Goal: Information Seeking & Learning: Learn about a topic

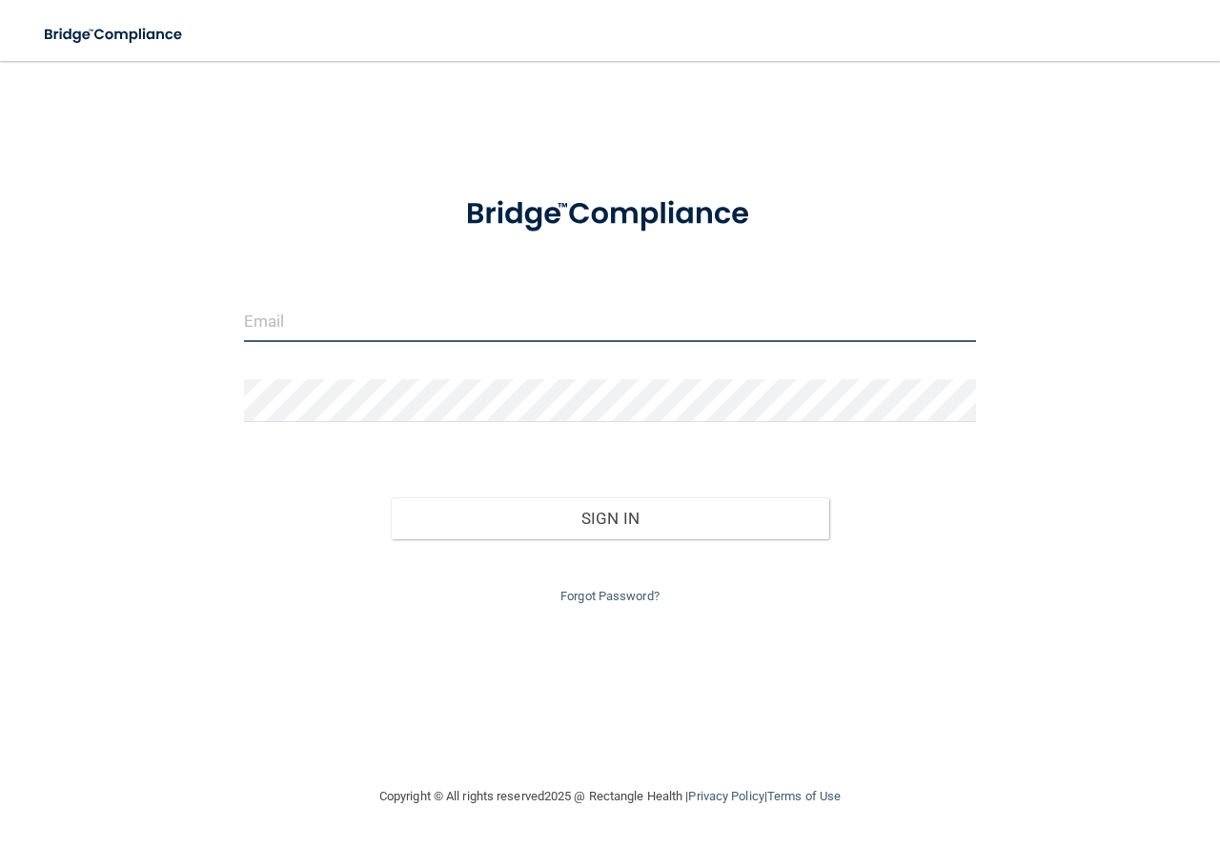
click at [308, 332] on input "email" at bounding box center [610, 320] width 732 height 43
type input "[EMAIL_ADDRESS][DOMAIN_NAME]"
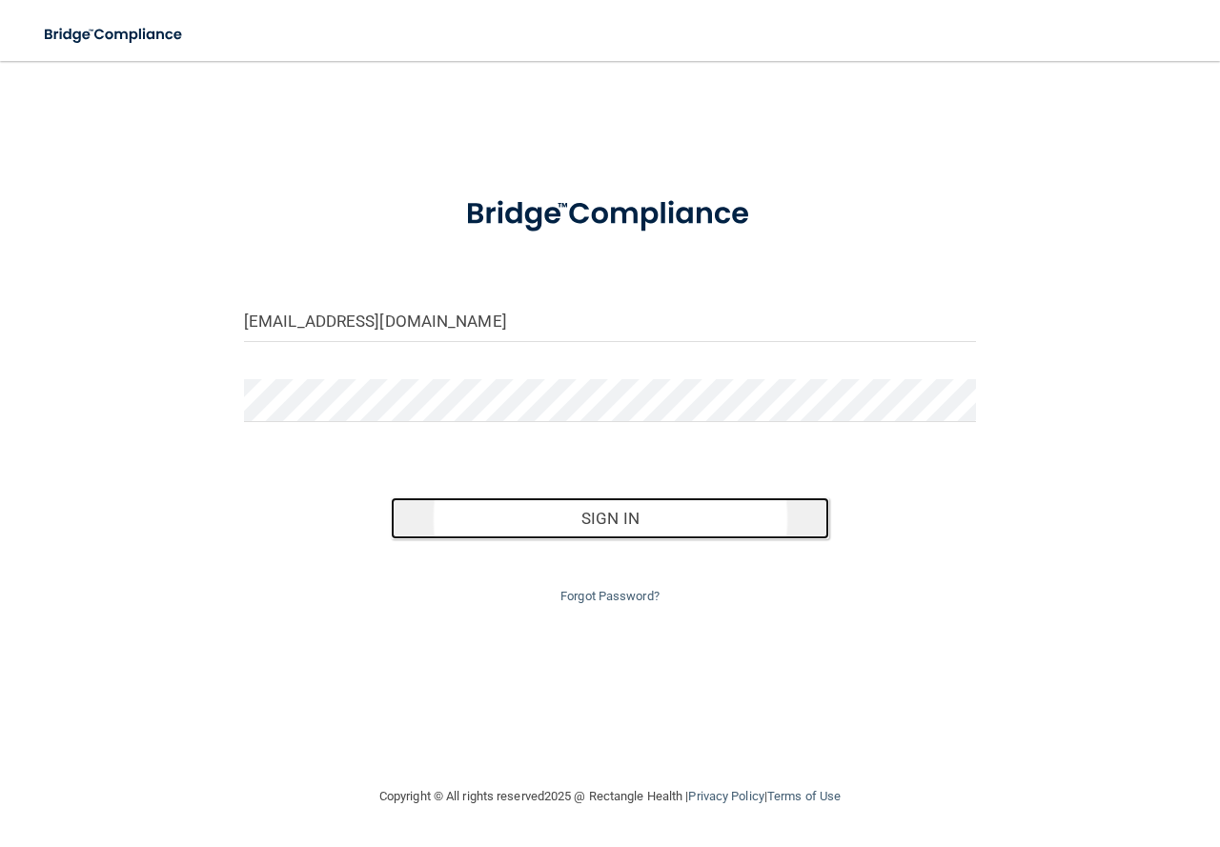
click at [647, 535] on button "Sign In" at bounding box center [610, 518] width 439 height 42
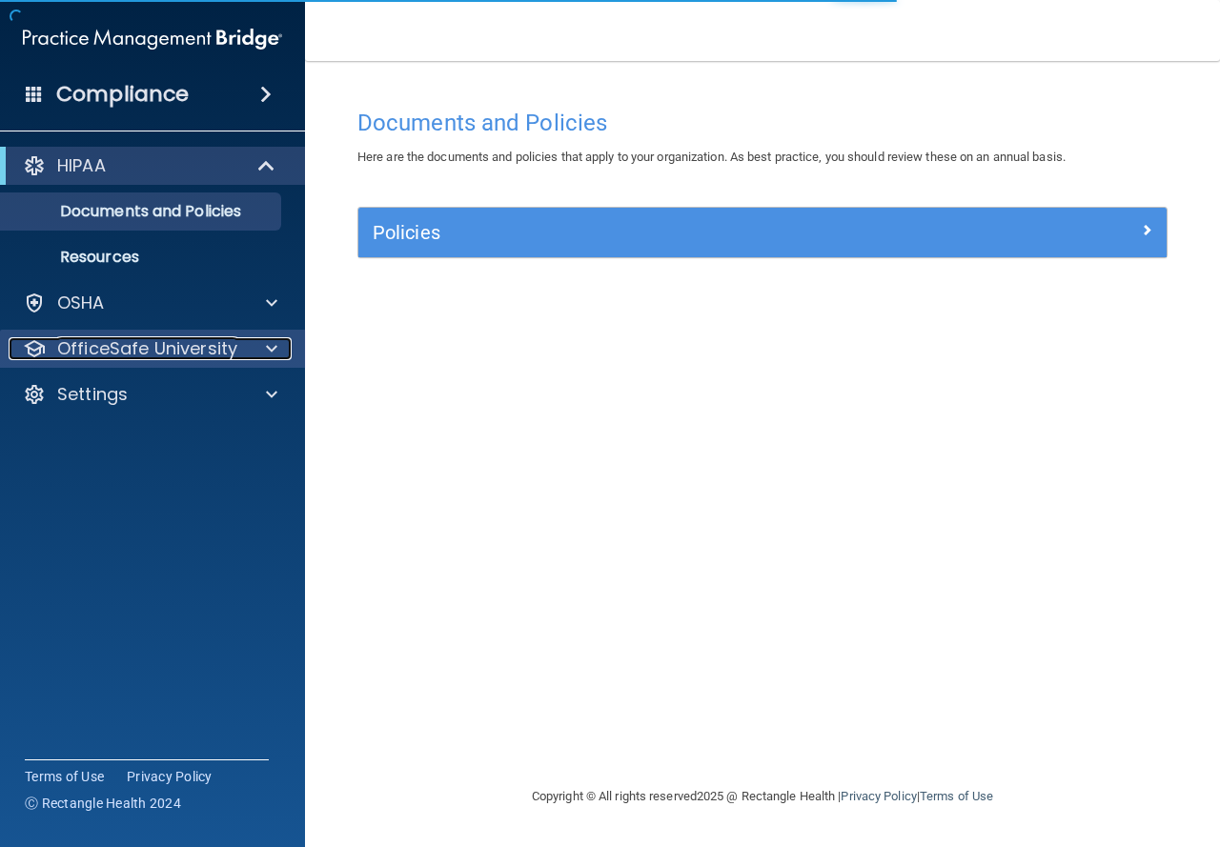
click at [198, 357] on p "OfficeSafe University" at bounding box center [147, 348] width 180 height 23
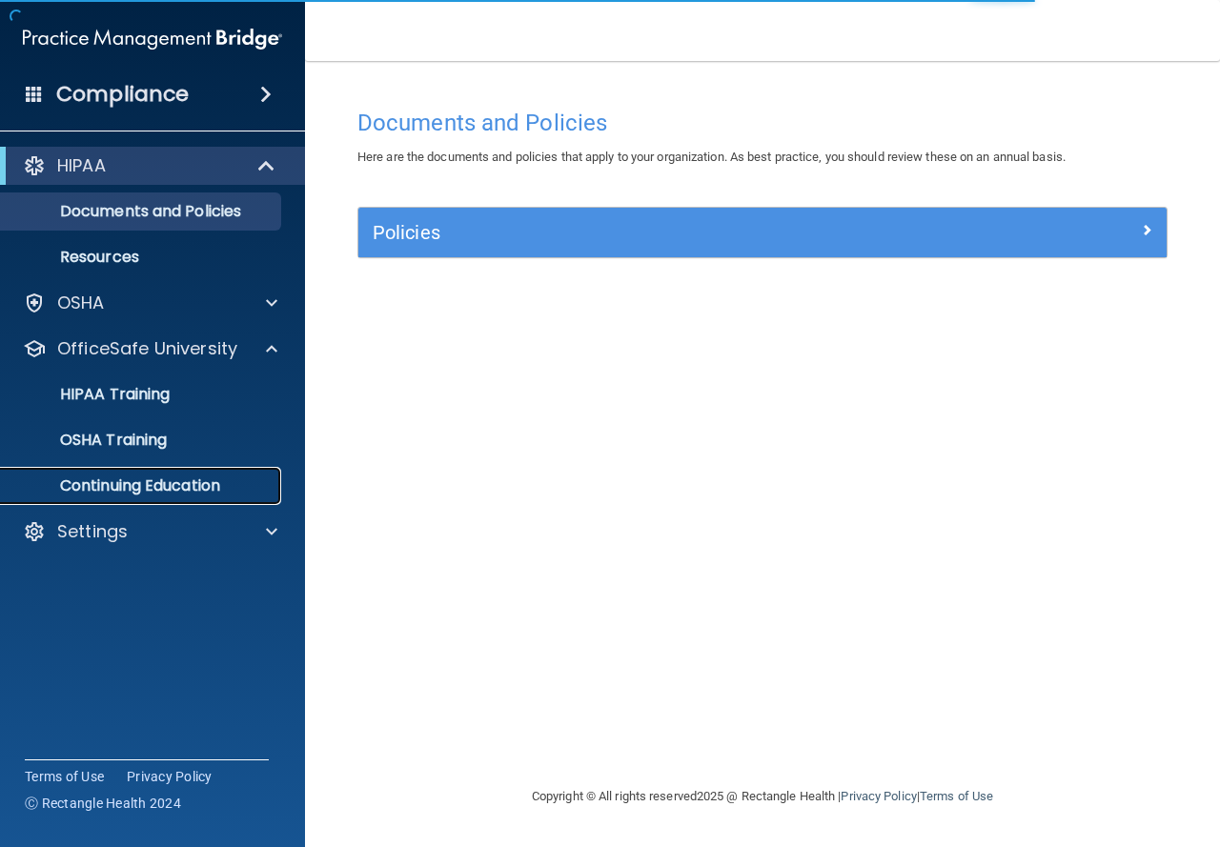
click at [131, 494] on p "Continuing Education" at bounding box center [142, 485] width 260 height 19
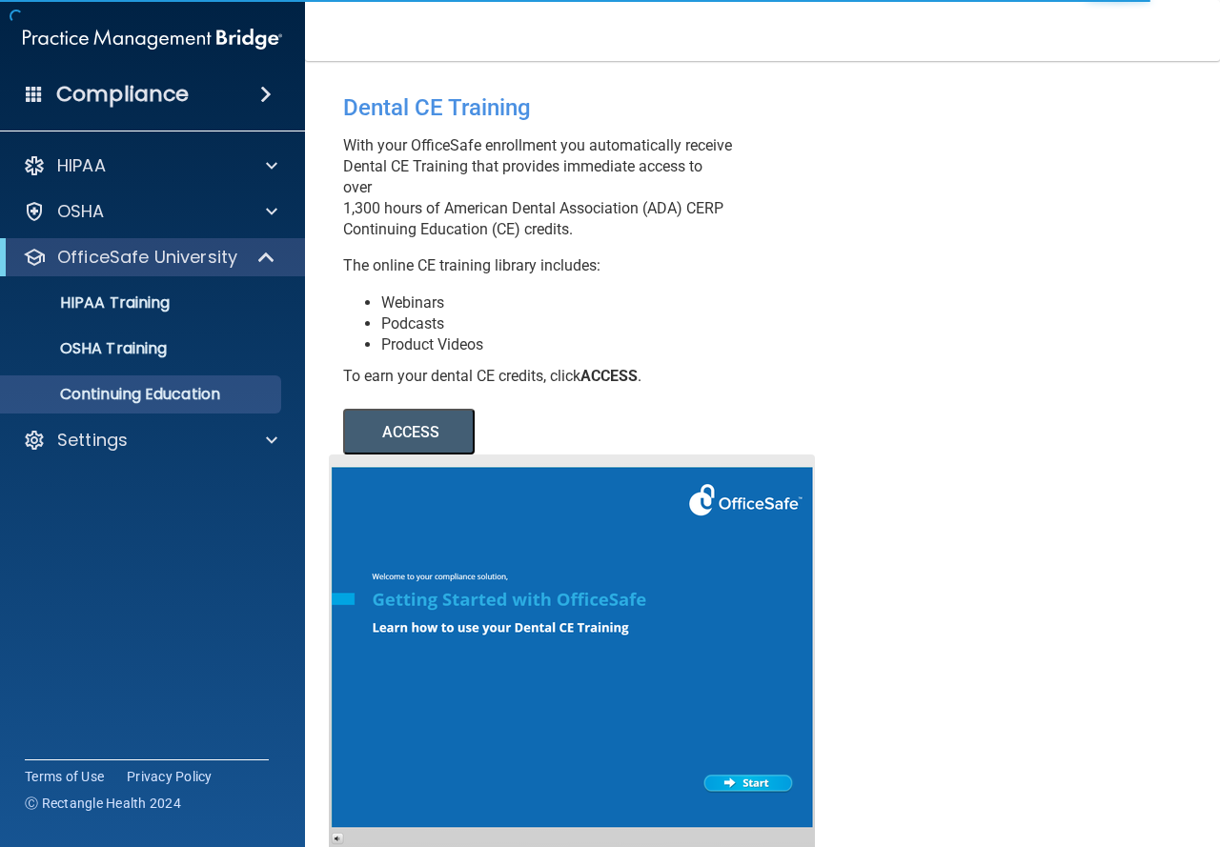
click at [438, 451] on button "ACCESS" at bounding box center [408, 432] width 131 height 46
